Goal: Transaction & Acquisition: Purchase product/service

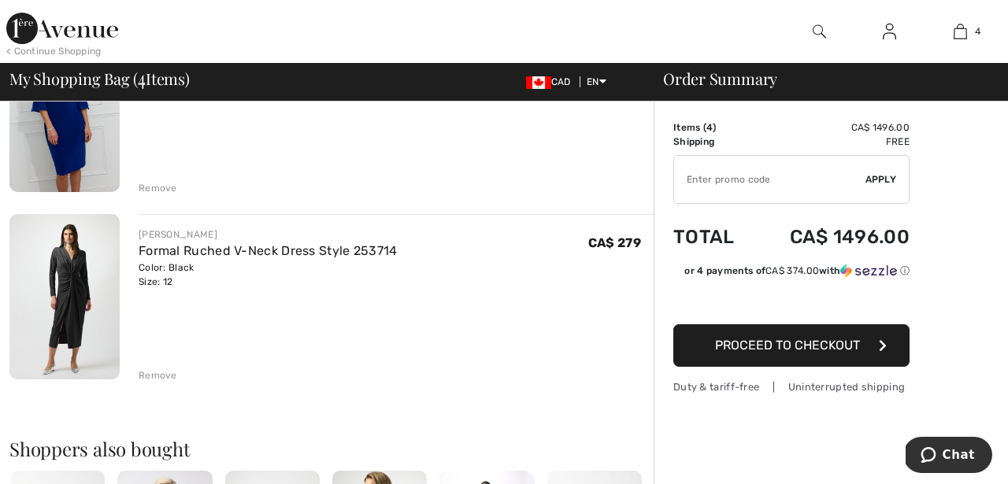
scroll to position [581, 0]
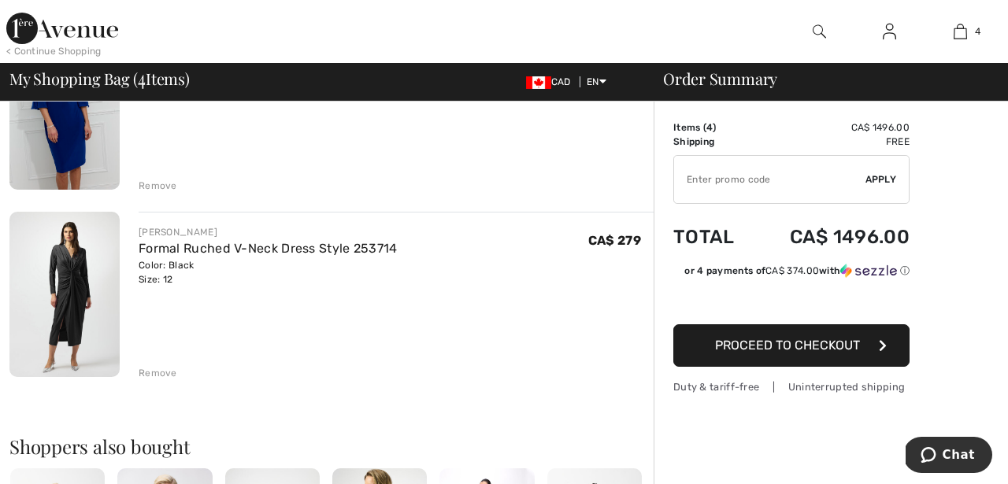
click at [75, 270] on img at bounding box center [64, 294] width 110 height 165
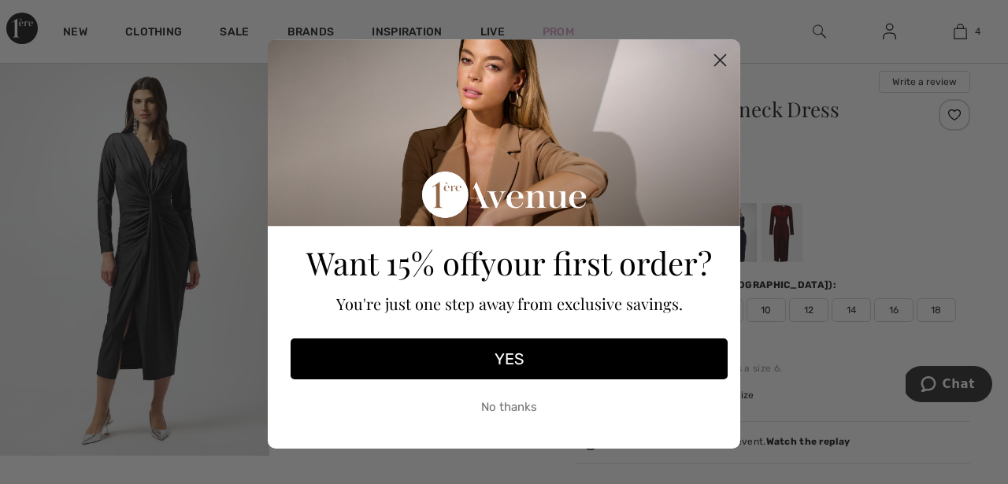
click at [715, 65] on circle "Close dialog" at bounding box center [720, 60] width 26 height 26
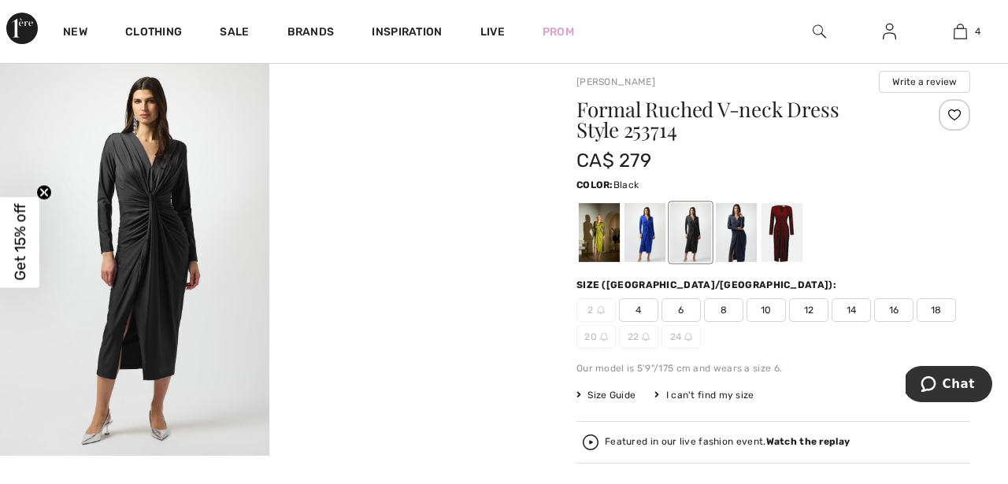
click at [692, 221] on div at bounding box center [690, 232] width 41 height 59
click at [687, 239] on div at bounding box center [690, 232] width 41 height 59
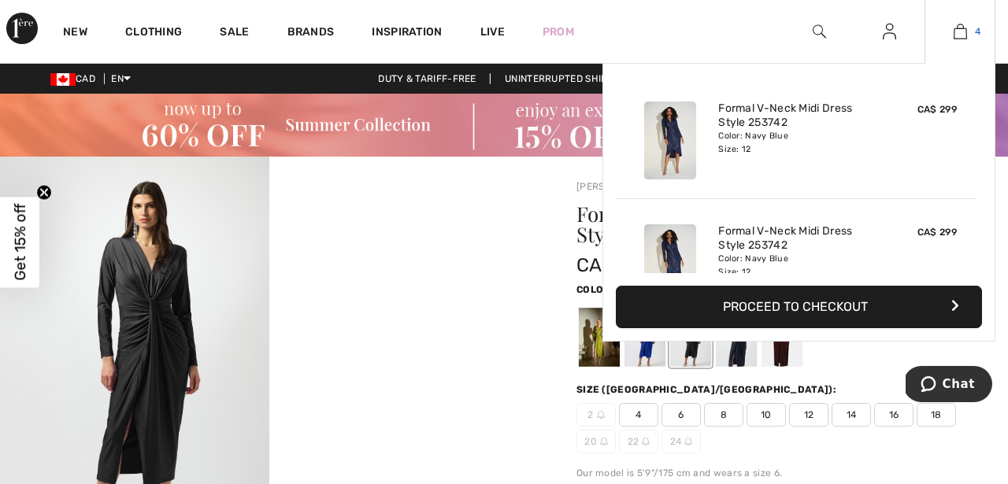
click at [961, 27] on img at bounding box center [960, 31] width 13 height 19
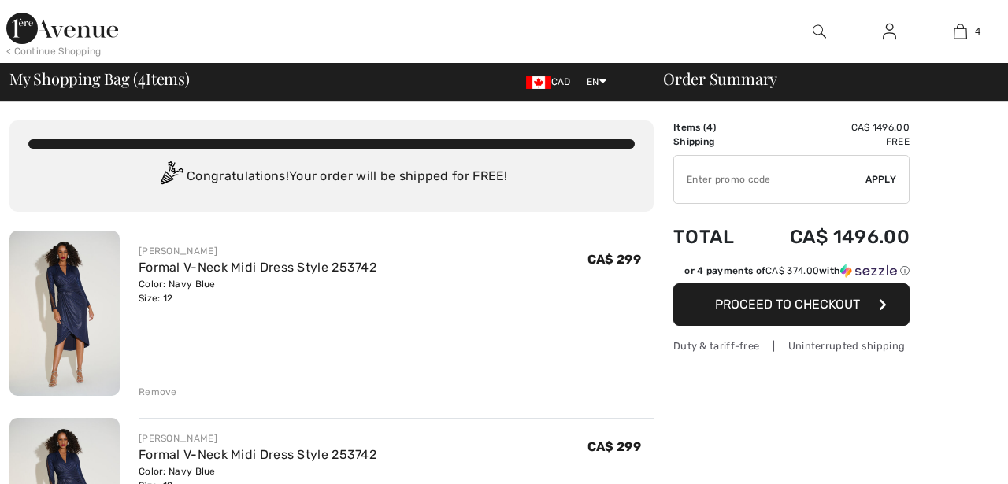
click at [69, 331] on img at bounding box center [64, 313] width 110 height 165
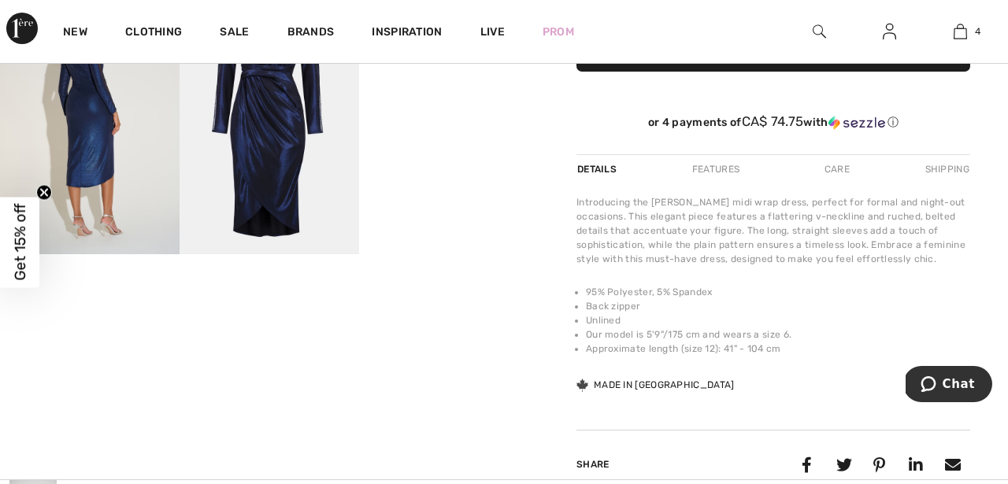
scroll to position [574, 0]
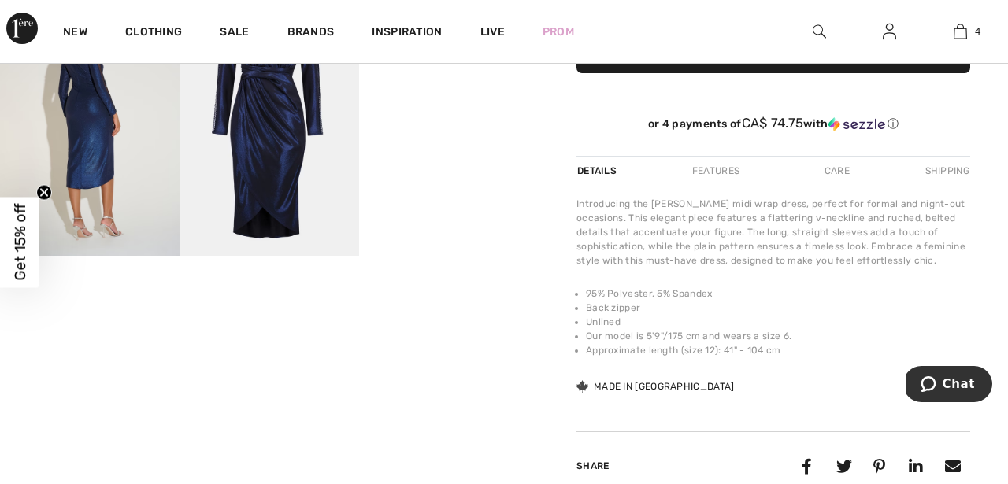
click at [105, 174] on img at bounding box center [90, 121] width 180 height 269
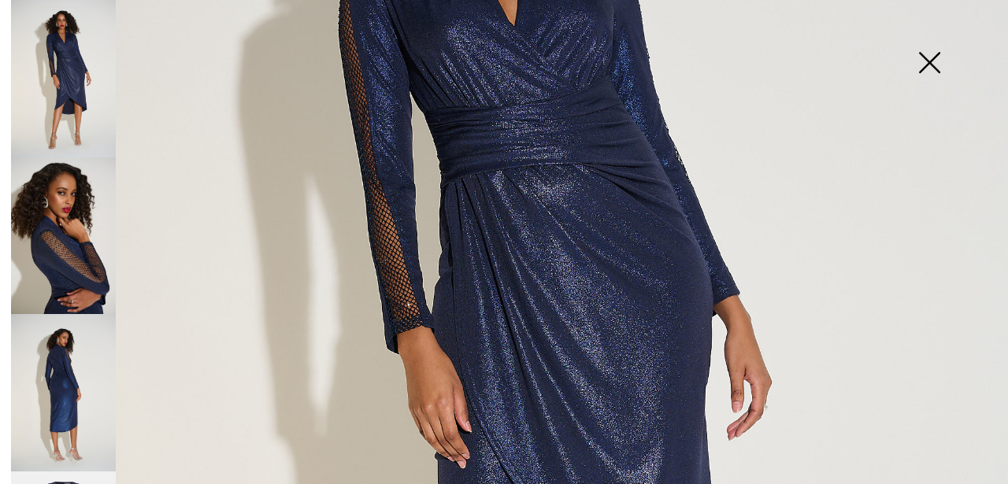
scroll to position [397, 0]
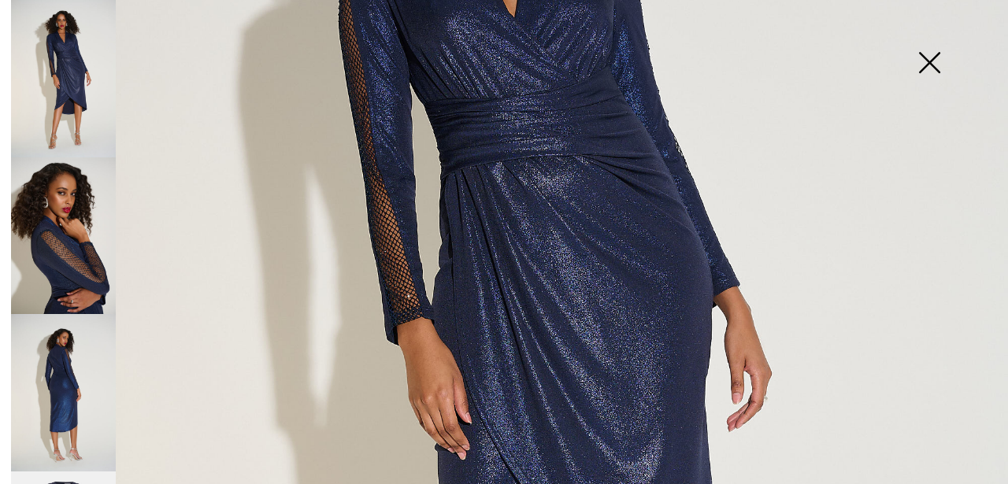
click at [46, 383] on img at bounding box center [63, 392] width 105 height 157
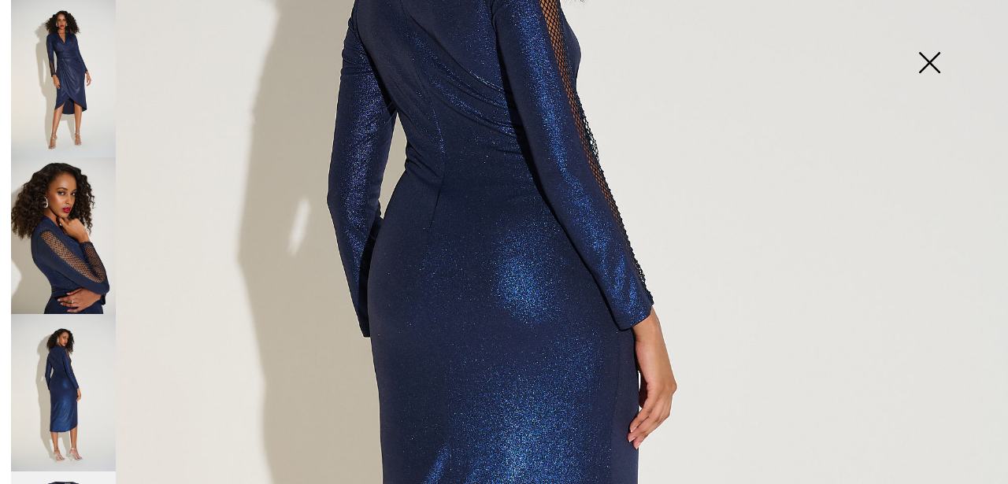
click at [932, 58] on img at bounding box center [929, 64] width 79 height 81
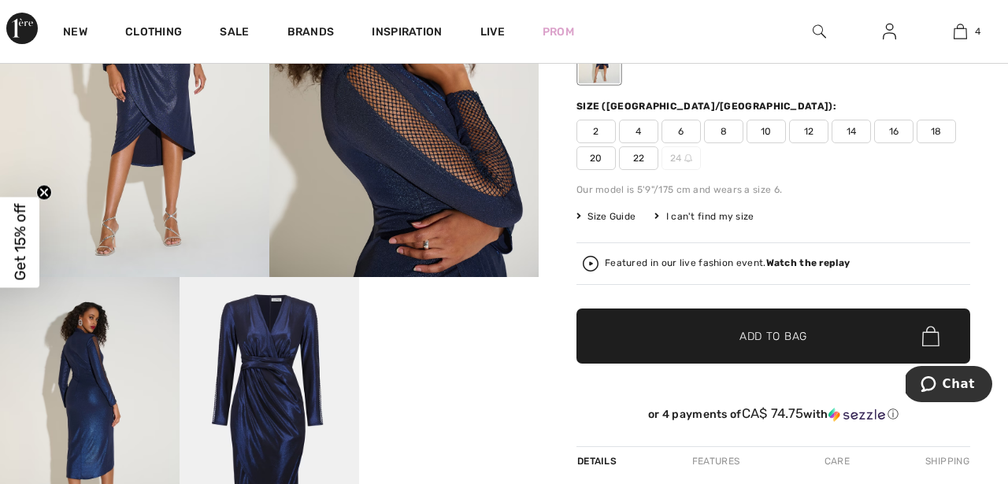
scroll to position [0, 0]
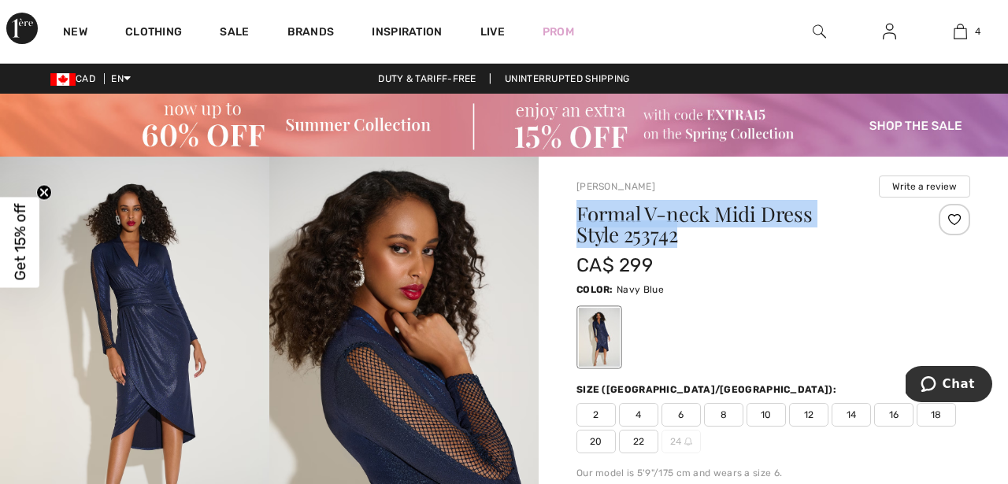
drag, startPoint x: 643, startPoint y: 236, endPoint x: 574, endPoint y: 213, distance: 72.2
copy h1 "Formal V-neck Midi Dress Style 253742"
